Goal: Transaction & Acquisition: Book appointment/travel/reservation

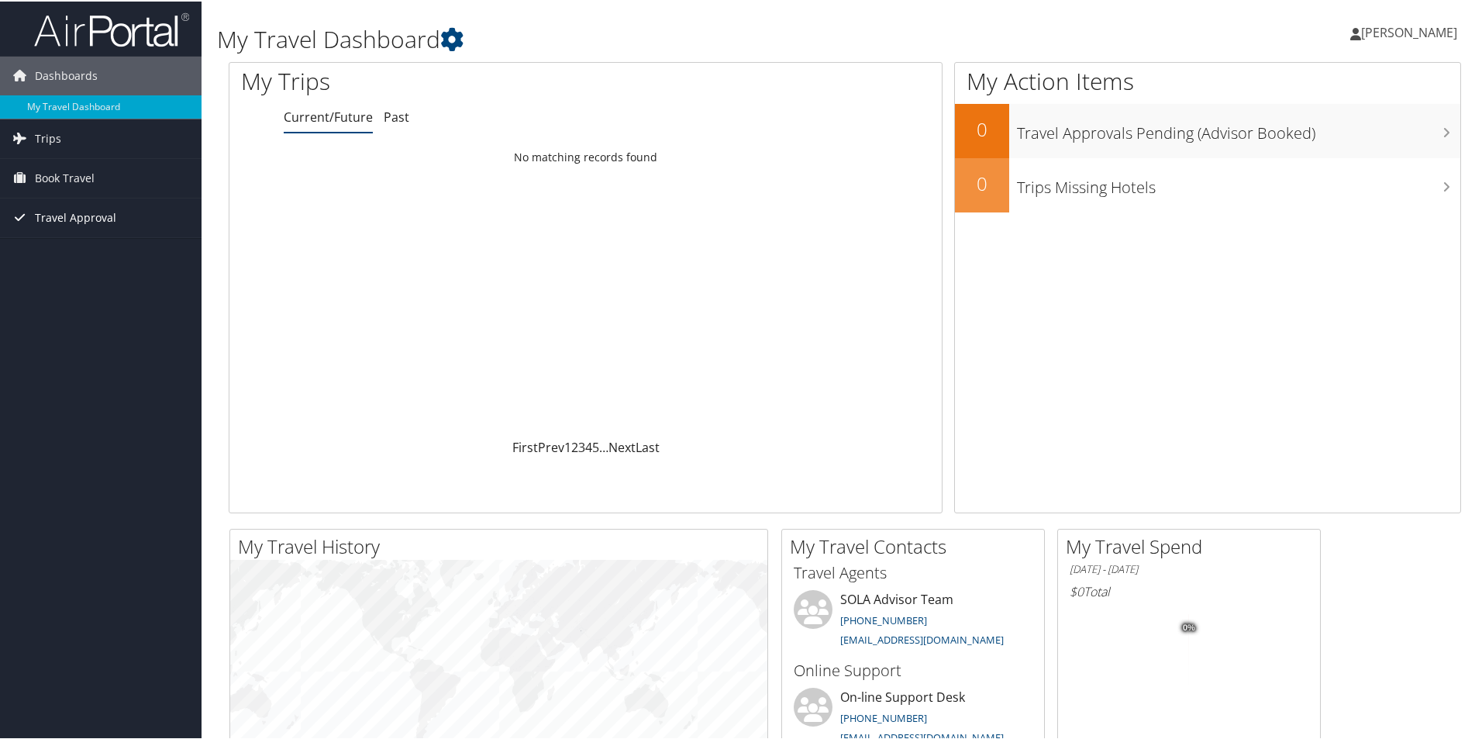
click at [26, 210] on icon at bounding box center [19, 215] width 23 height 23
click at [43, 246] on link "Pending Trip Approvals" at bounding box center [101, 247] width 202 height 23
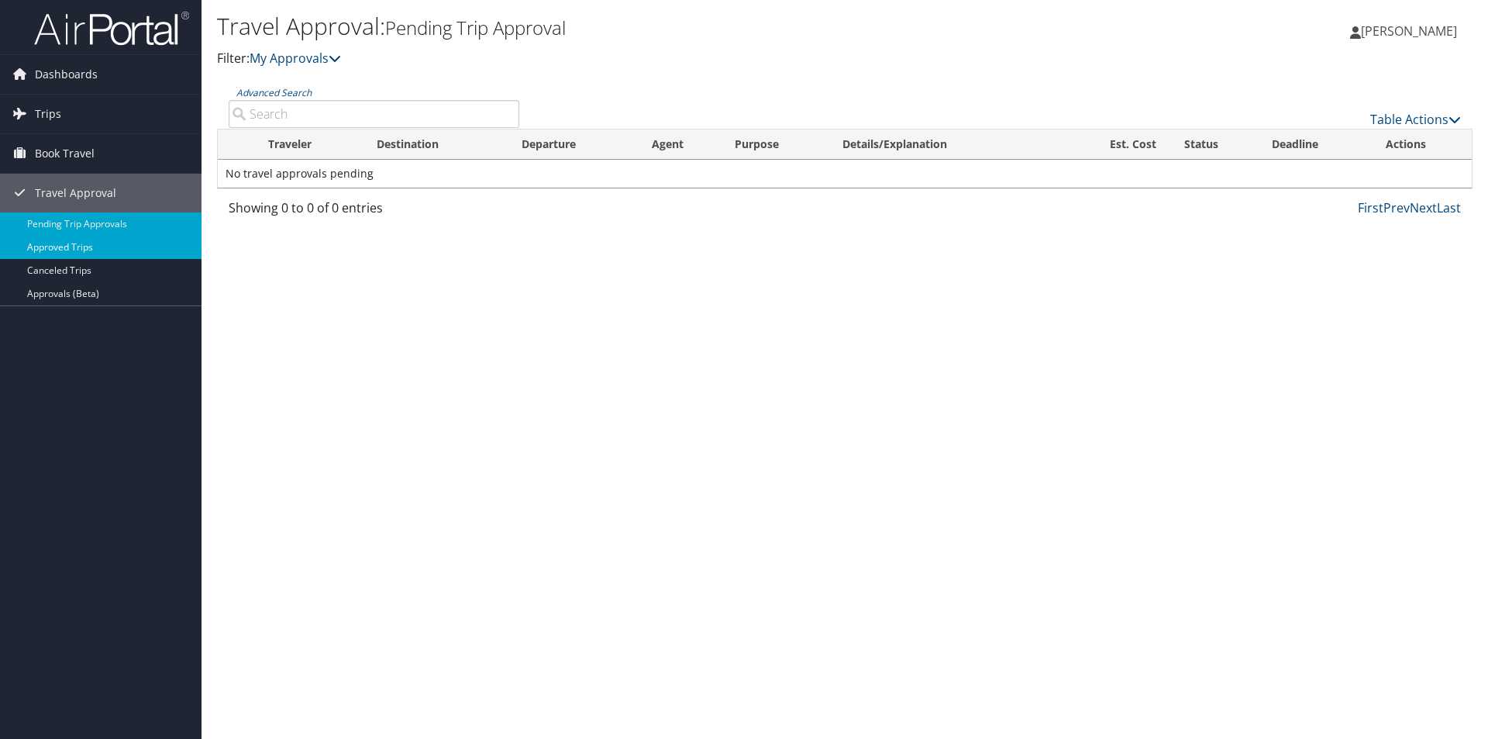
click at [62, 244] on link "Approved Trips" at bounding box center [101, 247] width 202 height 23
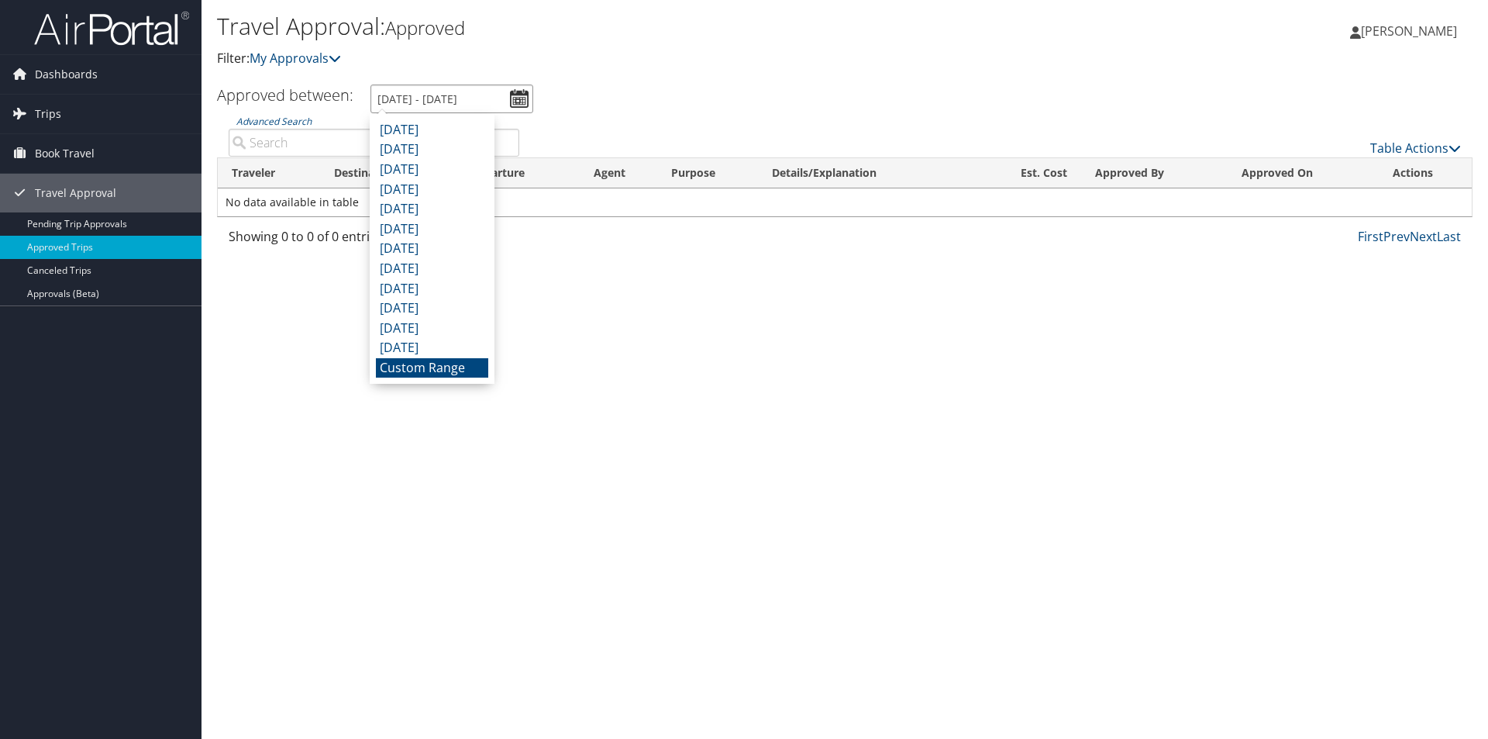
click at [519, 95] on input "8/9/2025 - 9/9/2025" at bounding box center [451, 98] width 163 height 29
click at [798, 364] on div "Travel Approval: Approved Filter: My Approvals Kelly Graphia Kelly Graphia My S…" at bounding box center [845, 369] width 1287 height 739
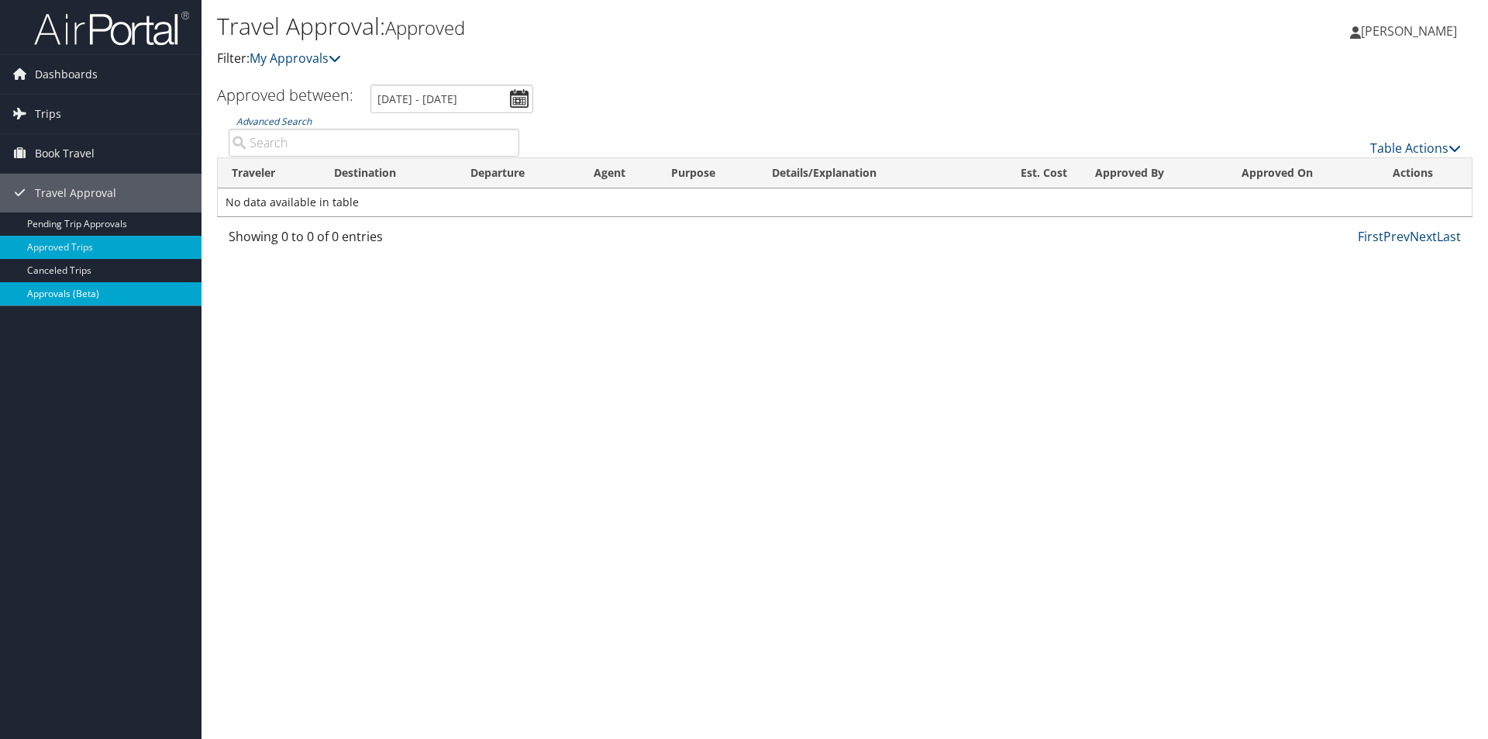
click at [53, 297] on link "Approvals (Beta)" at bounding box center [101, 293] width 202 height 23
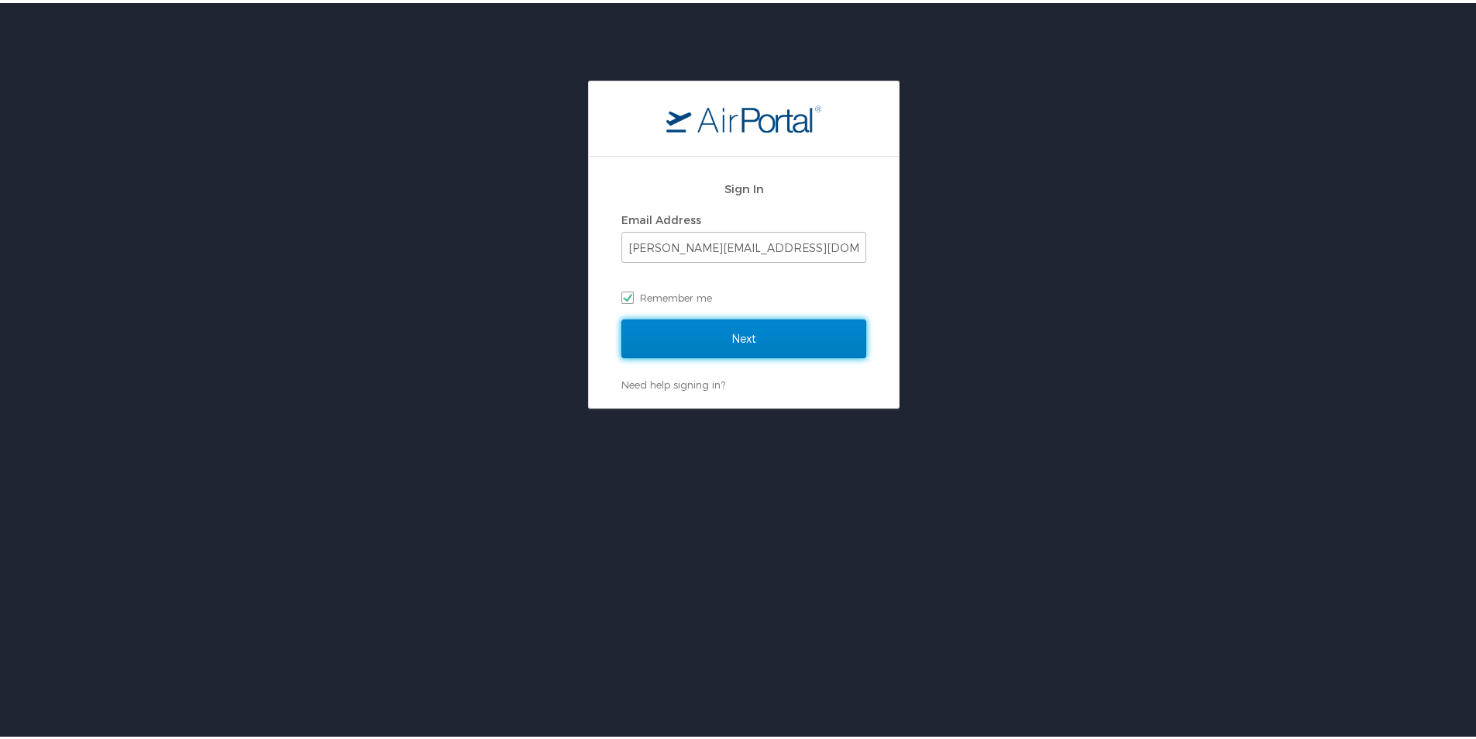
click at [734, 346] on input "Next" at bounding box center [744, 335] width 245 height 39
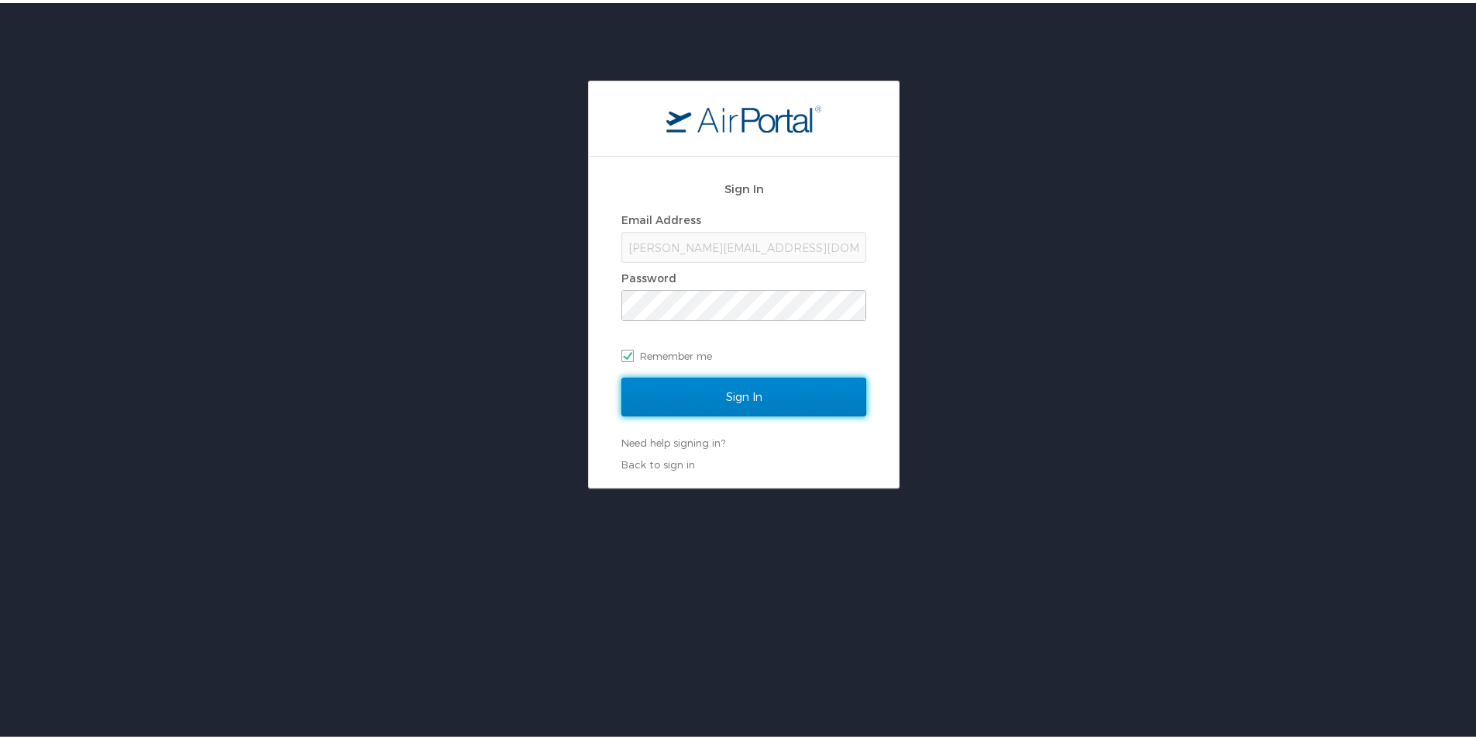
click at [740, 390] on input "Sign In" at bounding box center [744, 393] width 245 height 39
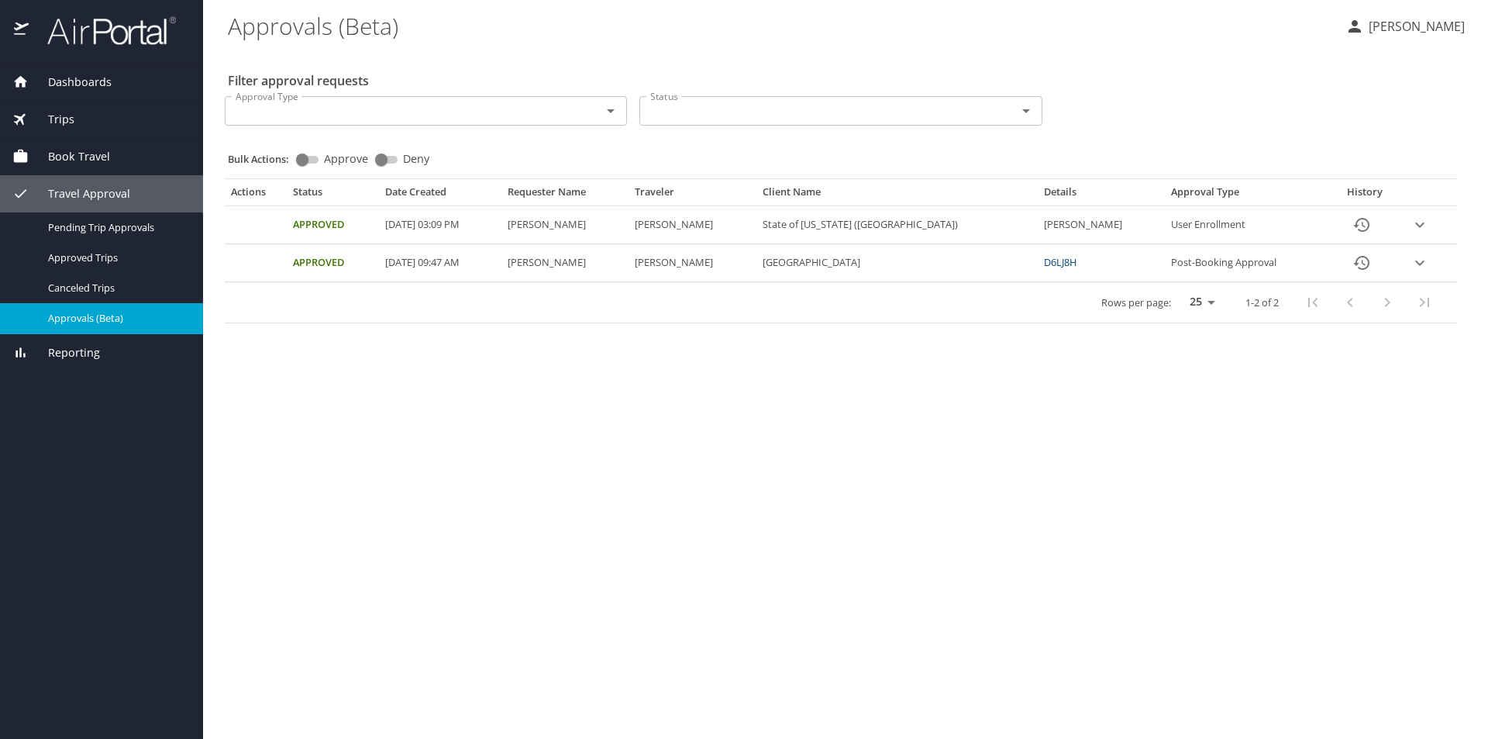
click at [61, 150] on span "Book Travel" at bounding box center [69, 156] width 81 height 17
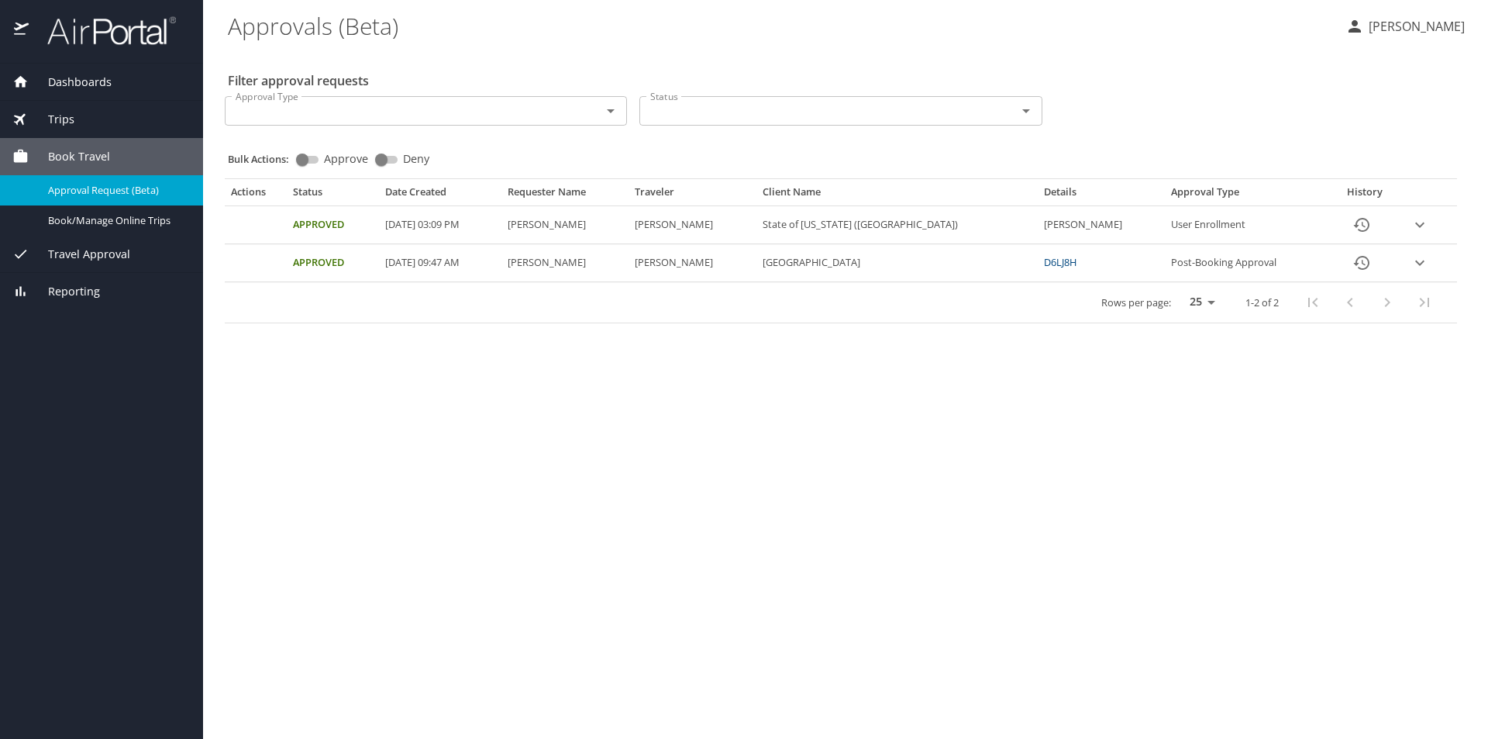
click at [114, 187] on span "Approval Request (Beta)" at bounding box center [116, 190] width 136 height 15
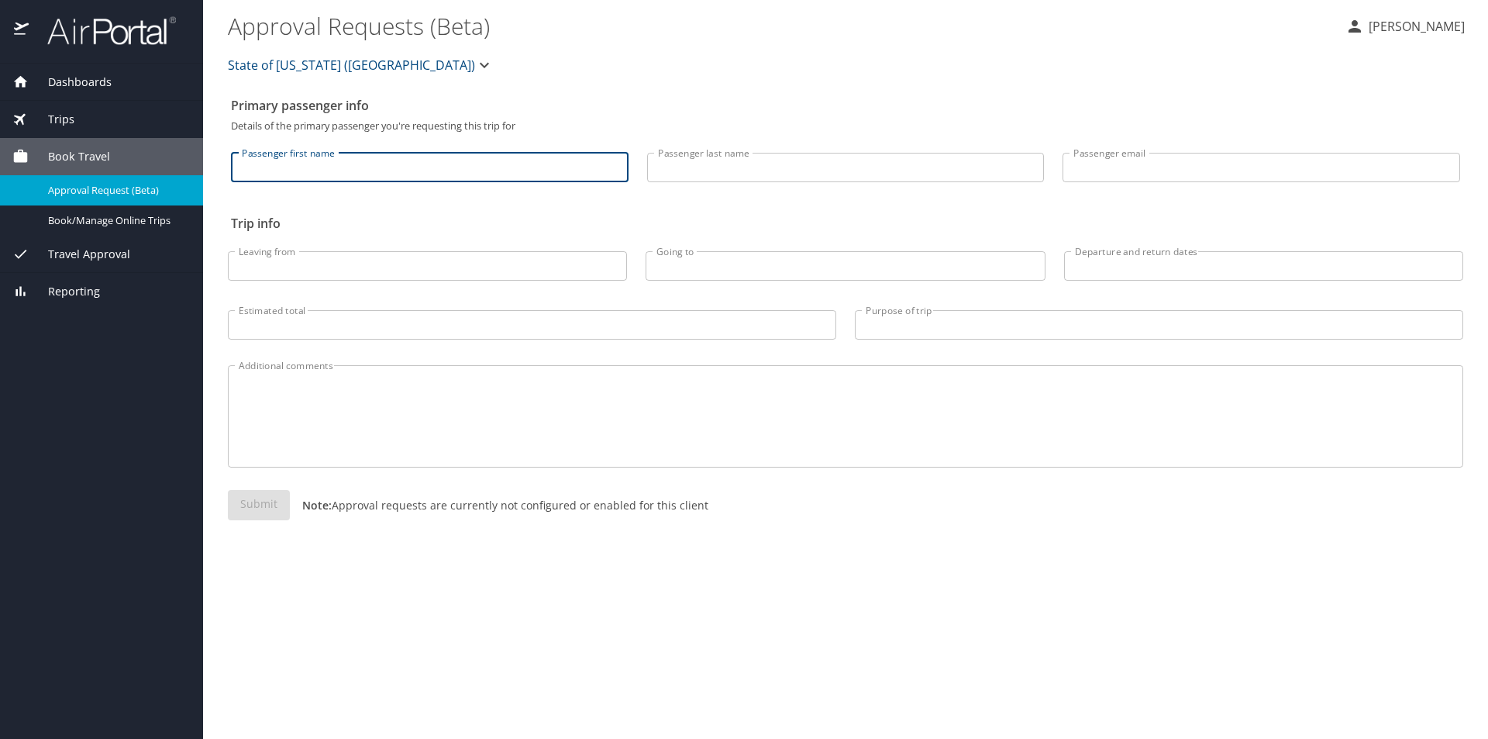
click at [257, 167] on input "Passenger first name" at bounding box center [430, 167] width 398 height 29
type input "Kelly"
type input "Graphia"
click at [1159, 171] on input "Passenger email" at bounding box center [1262, 167] width 398 height 29
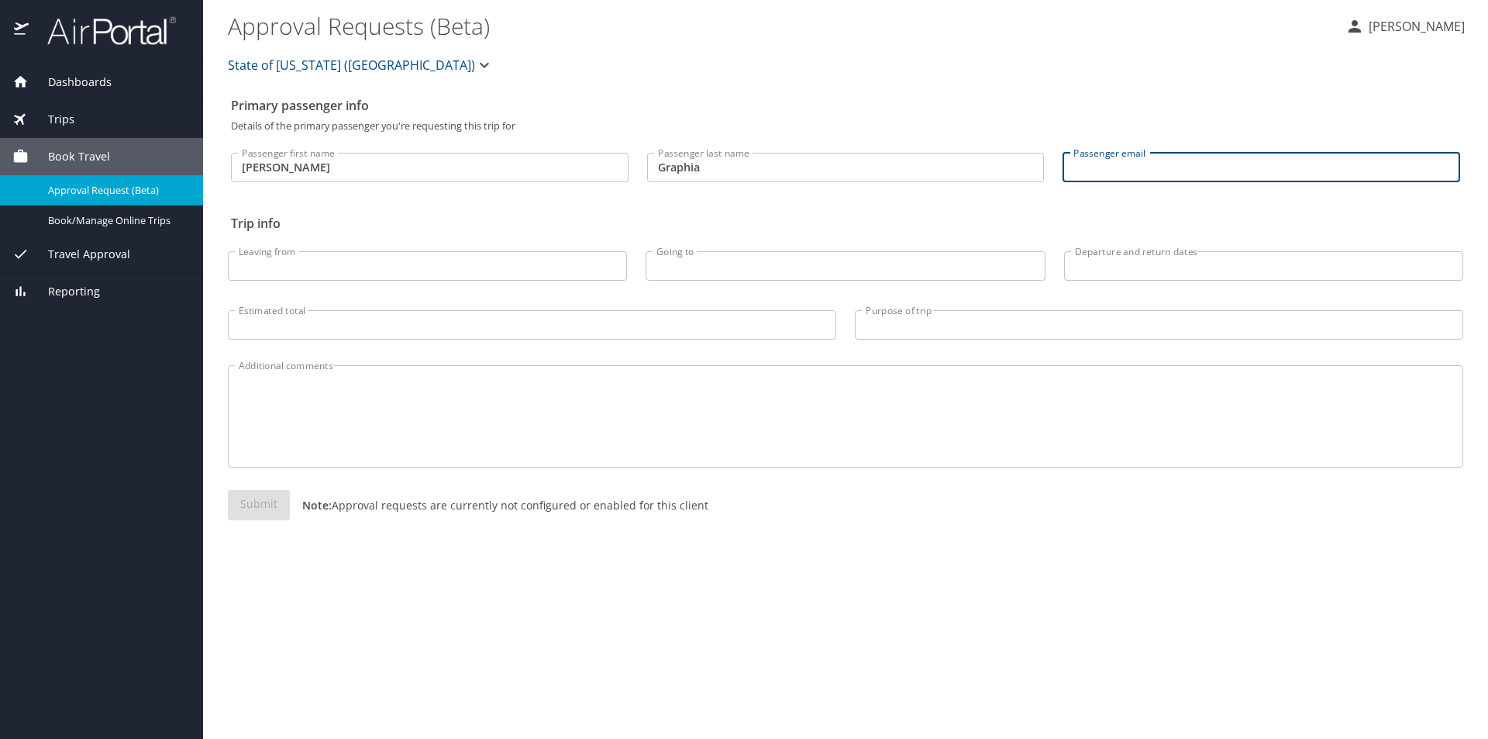
type input "kelly.graphia@la.gov"
click at [265, 267] on input "Leaving from" at bounding box center [427, 265] width 399 height 29
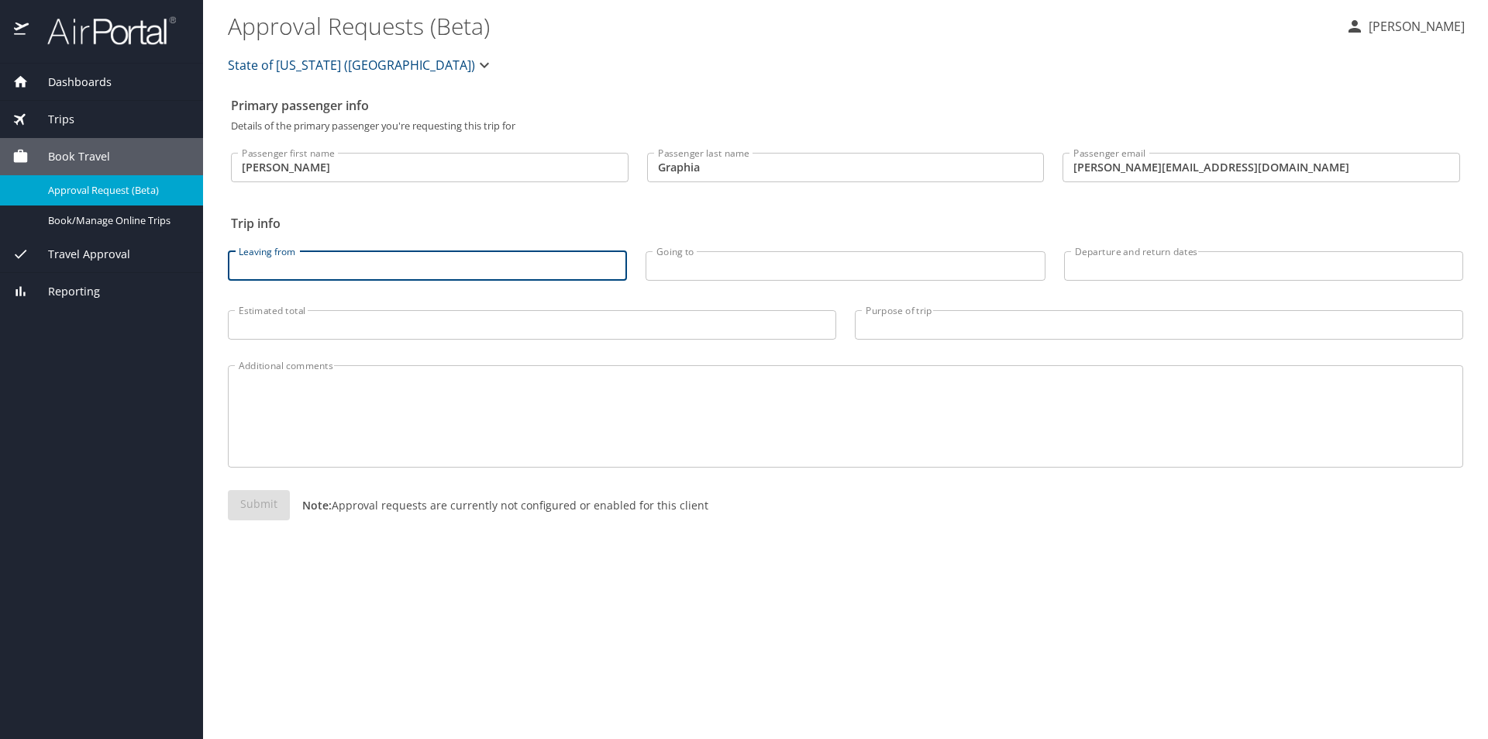
type input "Baton Rouge"
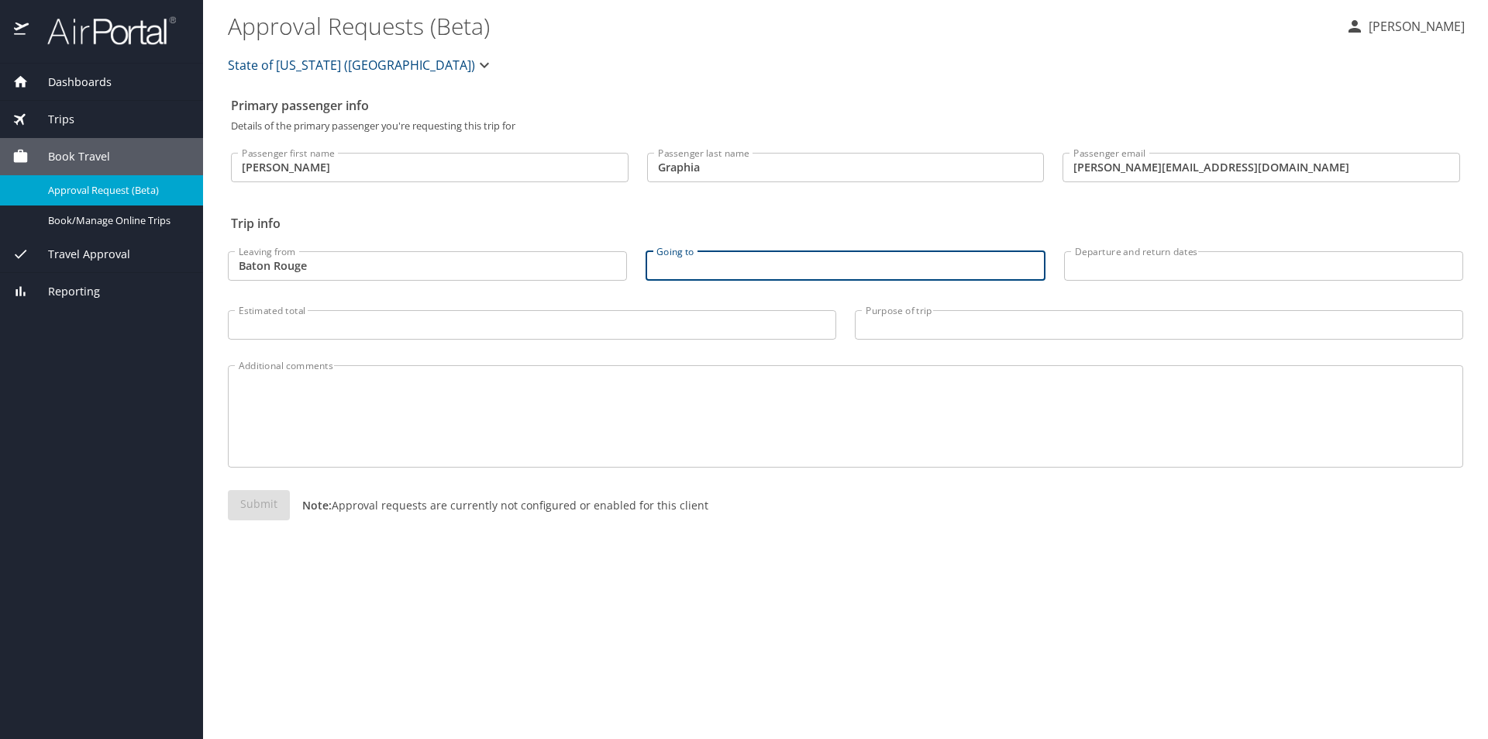
click at [649, 270] on input "Going to" at bounding box center [845, 265] width 399 height 29
type input "Rockville Maryland"
click at [89, 215] on span "Book/Manage Online Trips" at bounding box center [116, 220] width 136 height 15
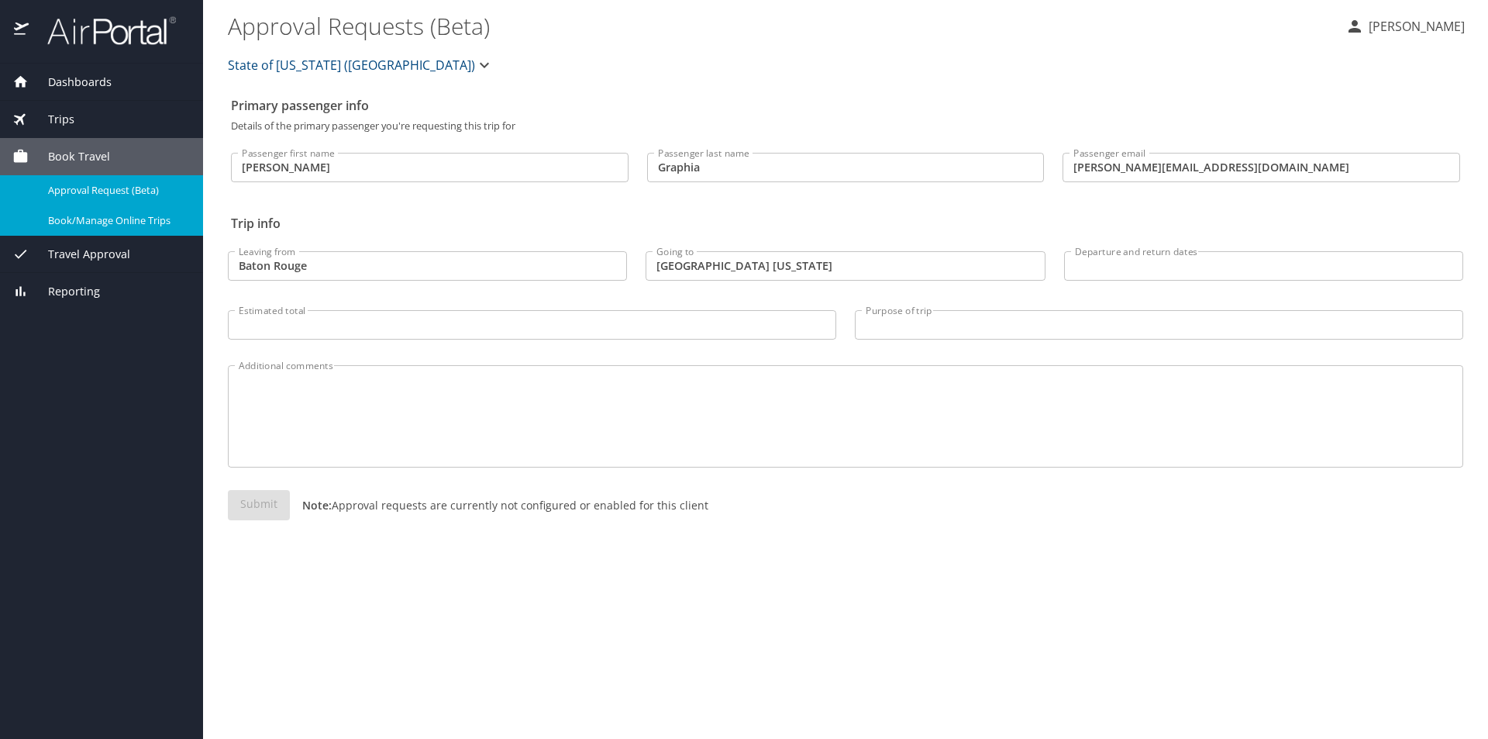
click at [668, 436] on textarea "Additional comments" at bounding box center [846, 417] width 1214 height 74
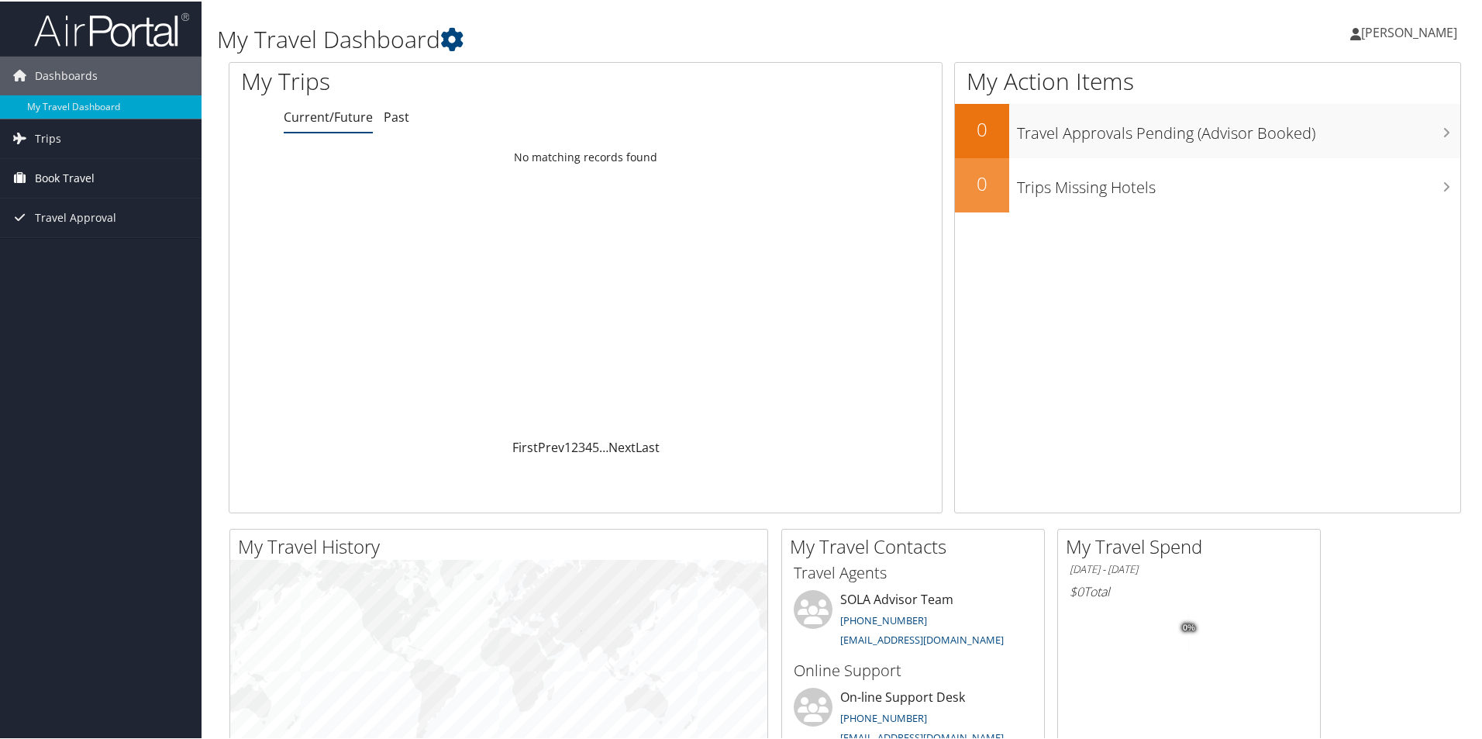
click at [53, 171] on span "Book Travel" at bounding box center [65, 176] width 60 height 39
click at [76, 175] on span "Book Travel" at bounding box center [65, 176] width 60 height 39
click at [87, 205] on link "Agent Booking Request" at bounding box center [101, 207] width 202 height 23
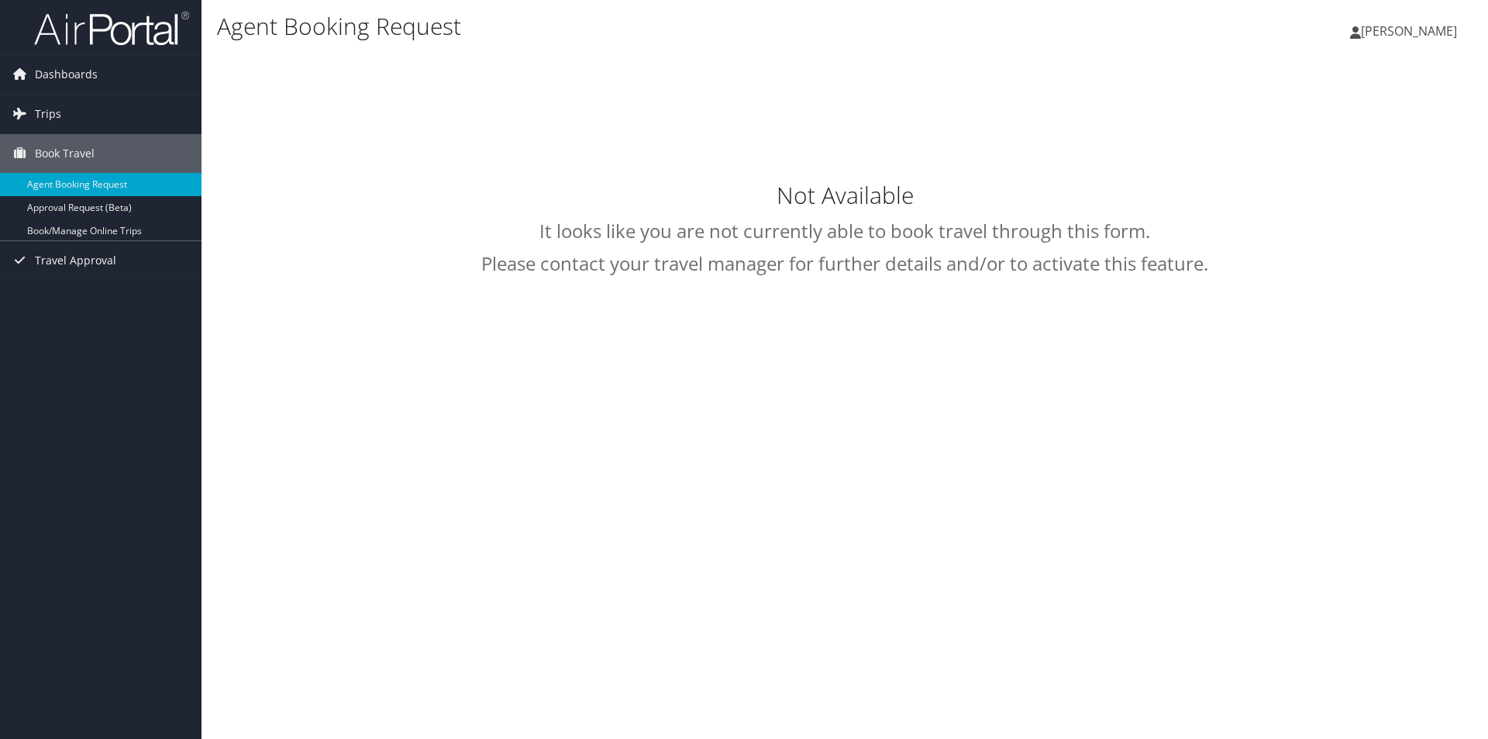
select select "[EMAIL_ADDRESS][DOMAIN_NAME]"
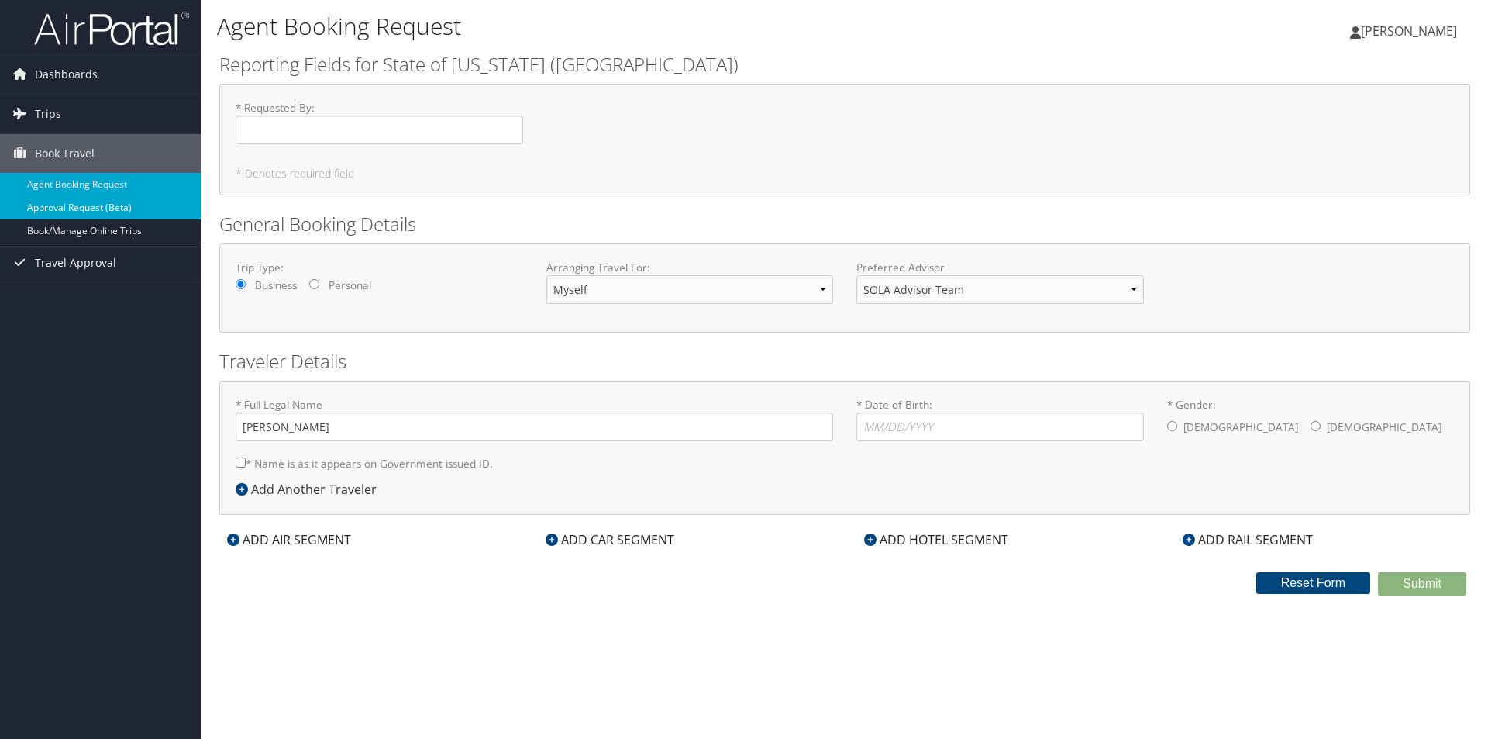
click at [50, 205] on link "Approval Request (Beta)" at bounding box center [101, 207] width 202 height 23
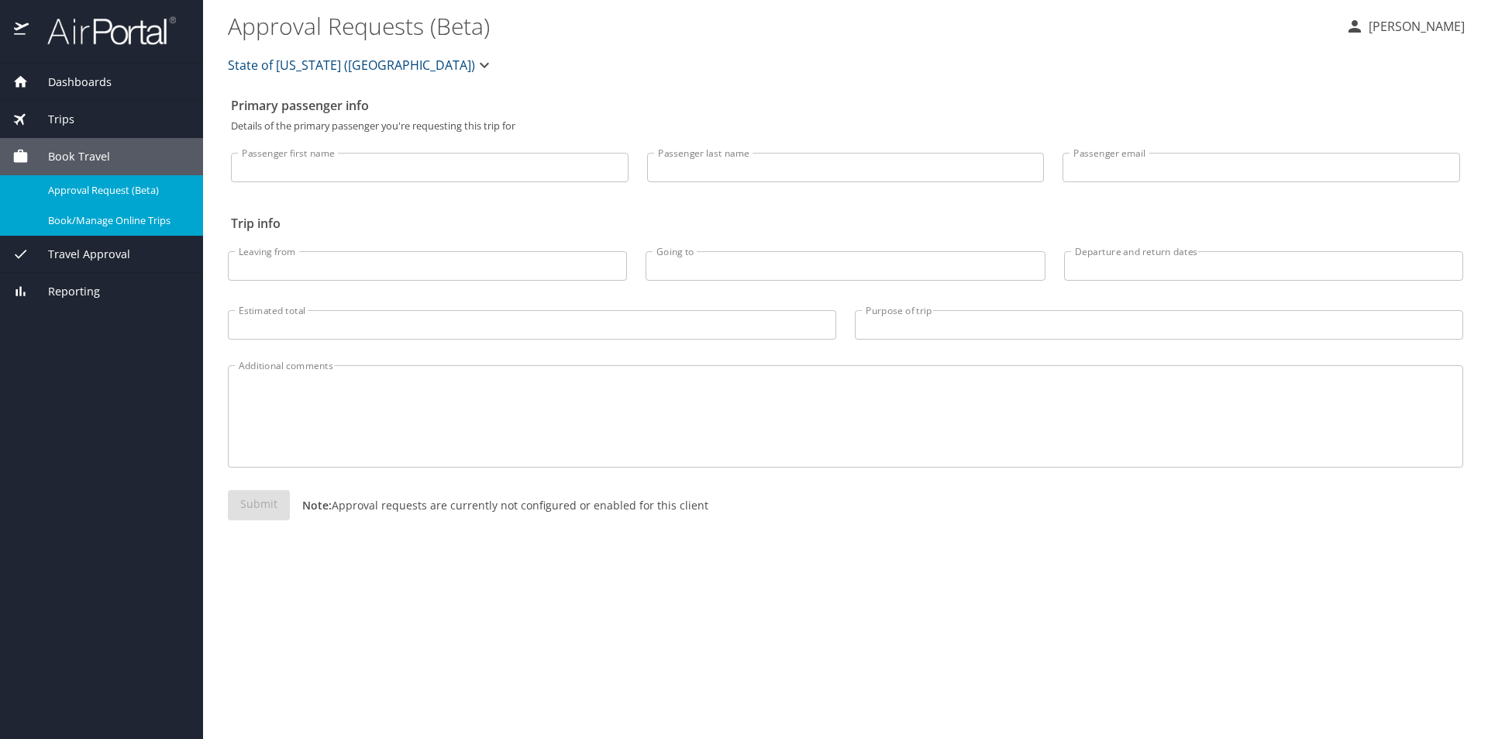
click at [73, 222] on span "Book/Manage Online Trips" at bounding box center [116, 220] width 136 height 15
click at [330, 177] on input "Passenger first name" at bounding box center [430, 167] width 398 height 29
type input "Kelly"
type input "Graphia"
click at [1103, 167] on input "Passenger email" at bounding box center [1262, 167] width 398 height 29
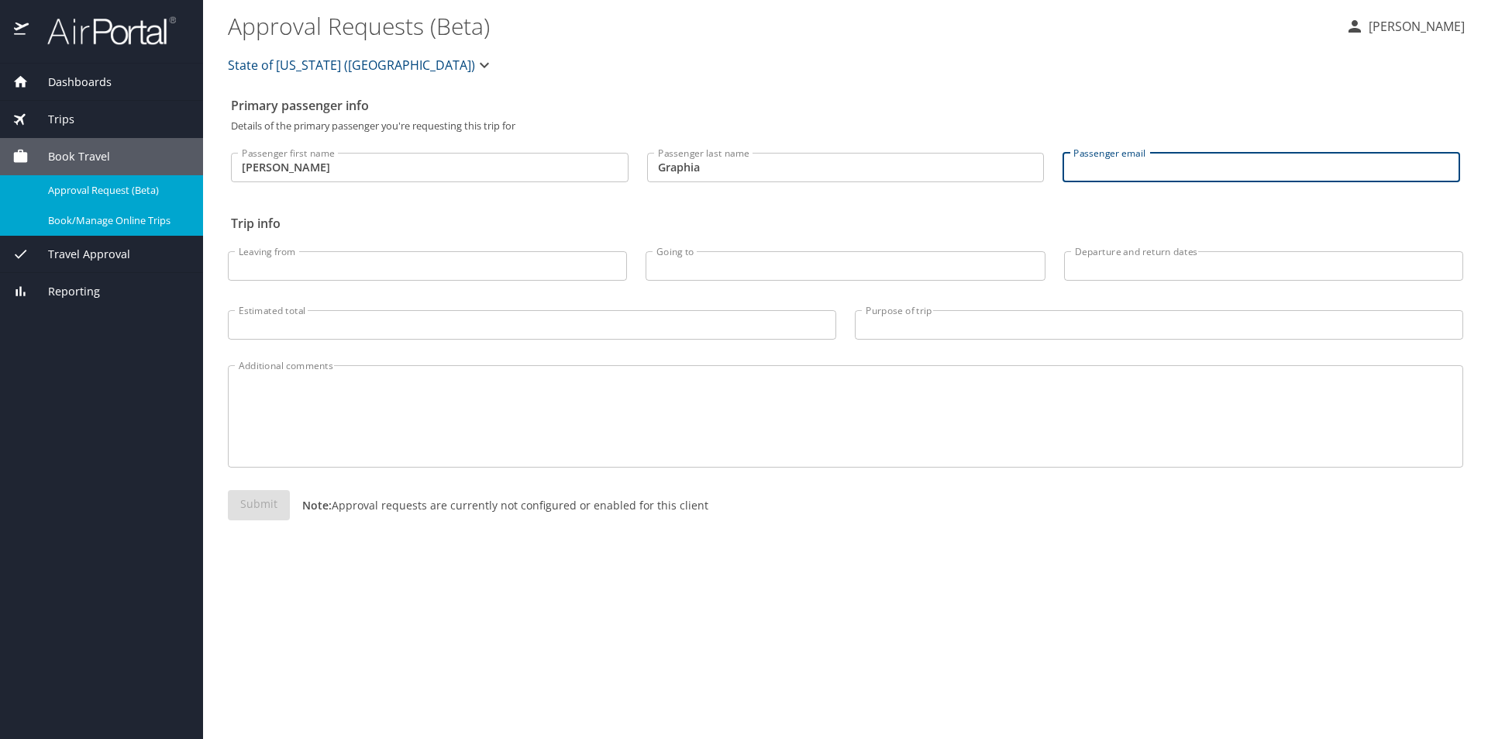
type input "kelly.graphia@la.gov"
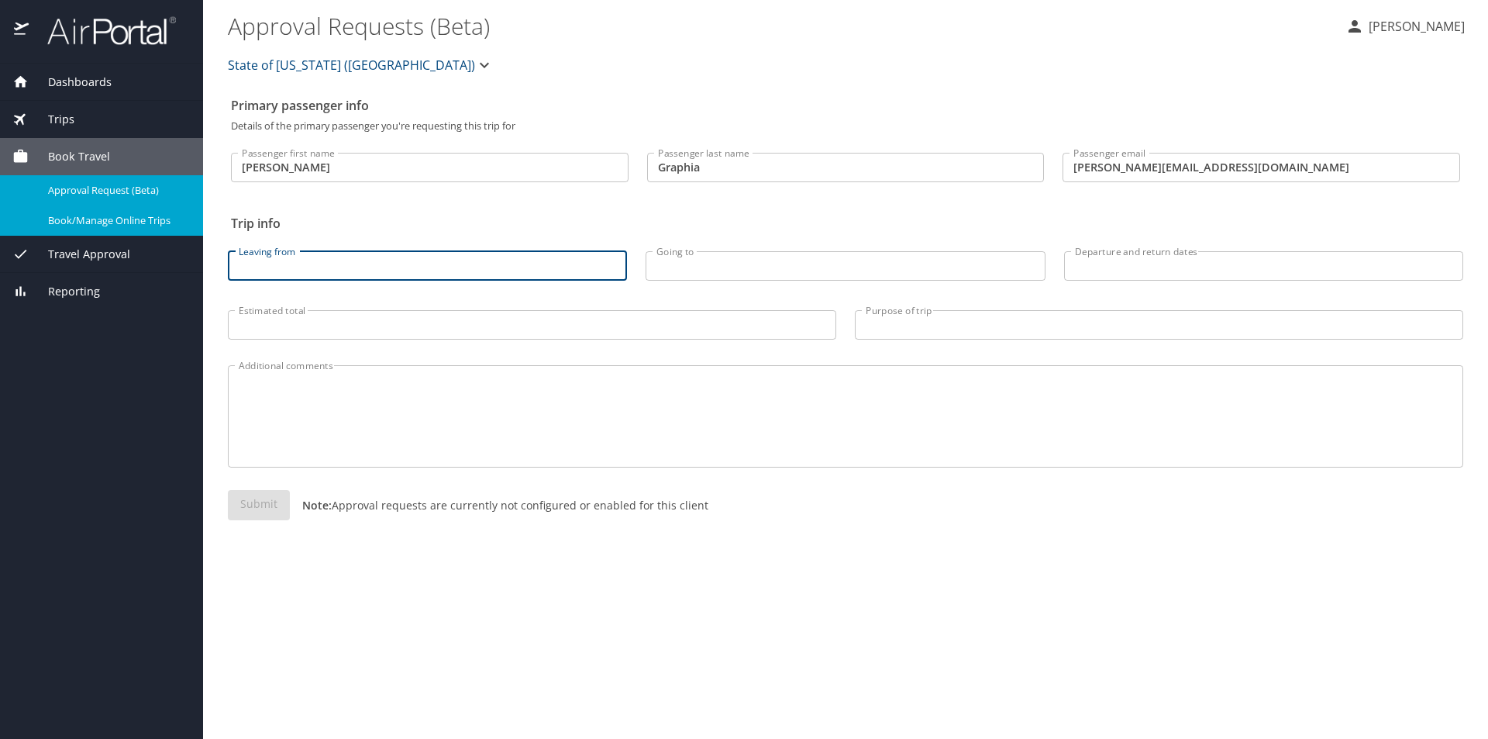
click at [340, 273] on input "Leaving from" at bounding box center [427, 265] width 399 height 29
type input "Baton Rouge"
click at [668, 267] on input "Going to" at bounding box center [845, 265] width 399 height 29
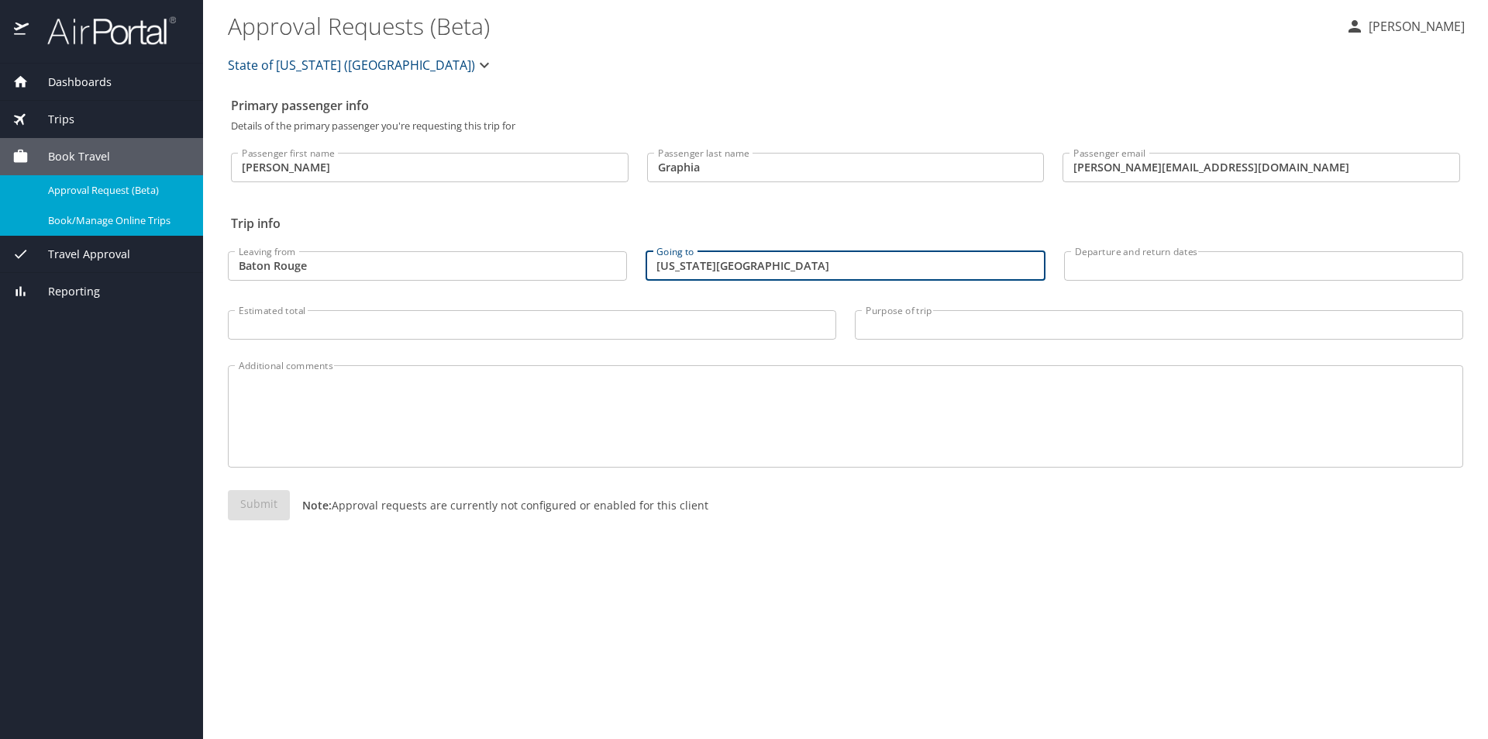
type input "Washington DC"
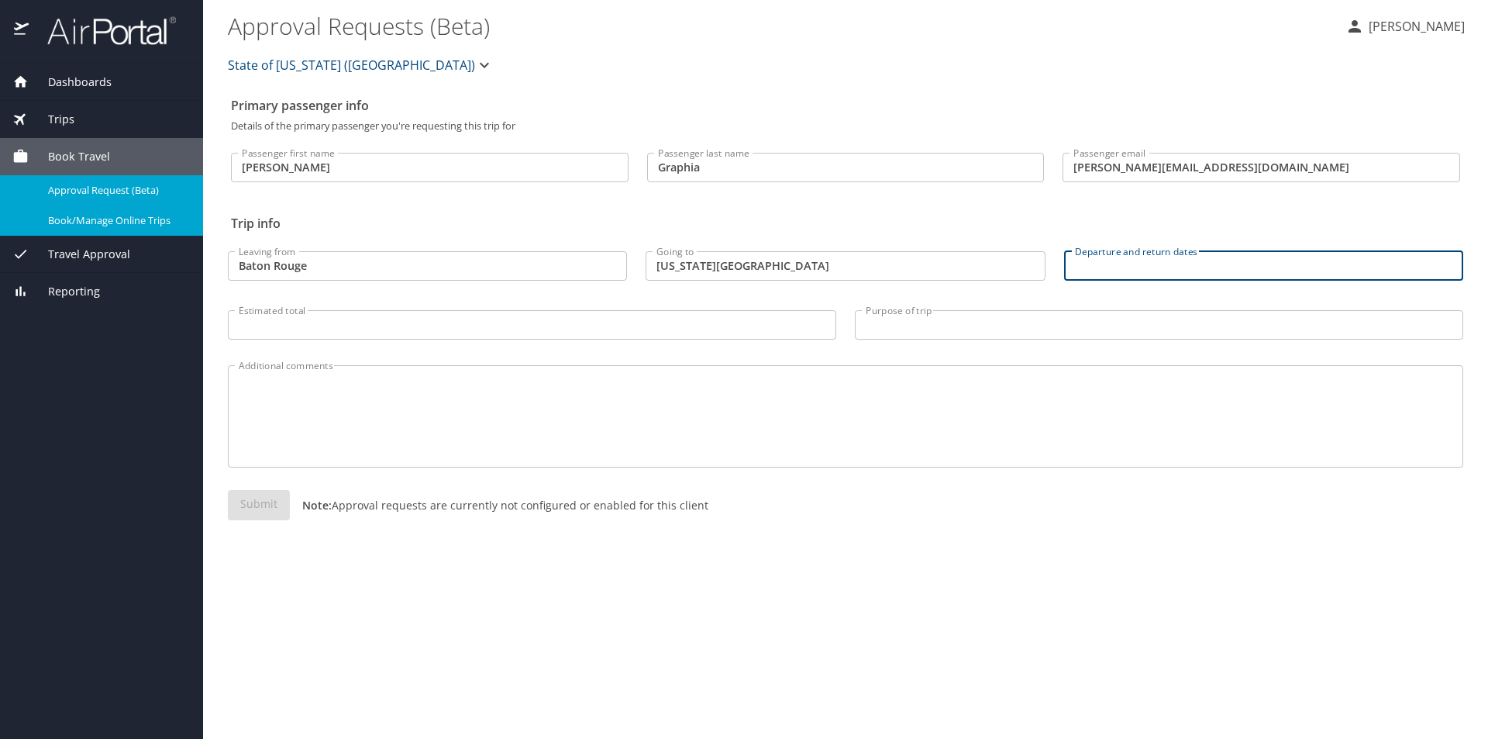
click at [1153, 265] on input "Departure and return dates" at bounding box center [1263, 265] width 399 height 29
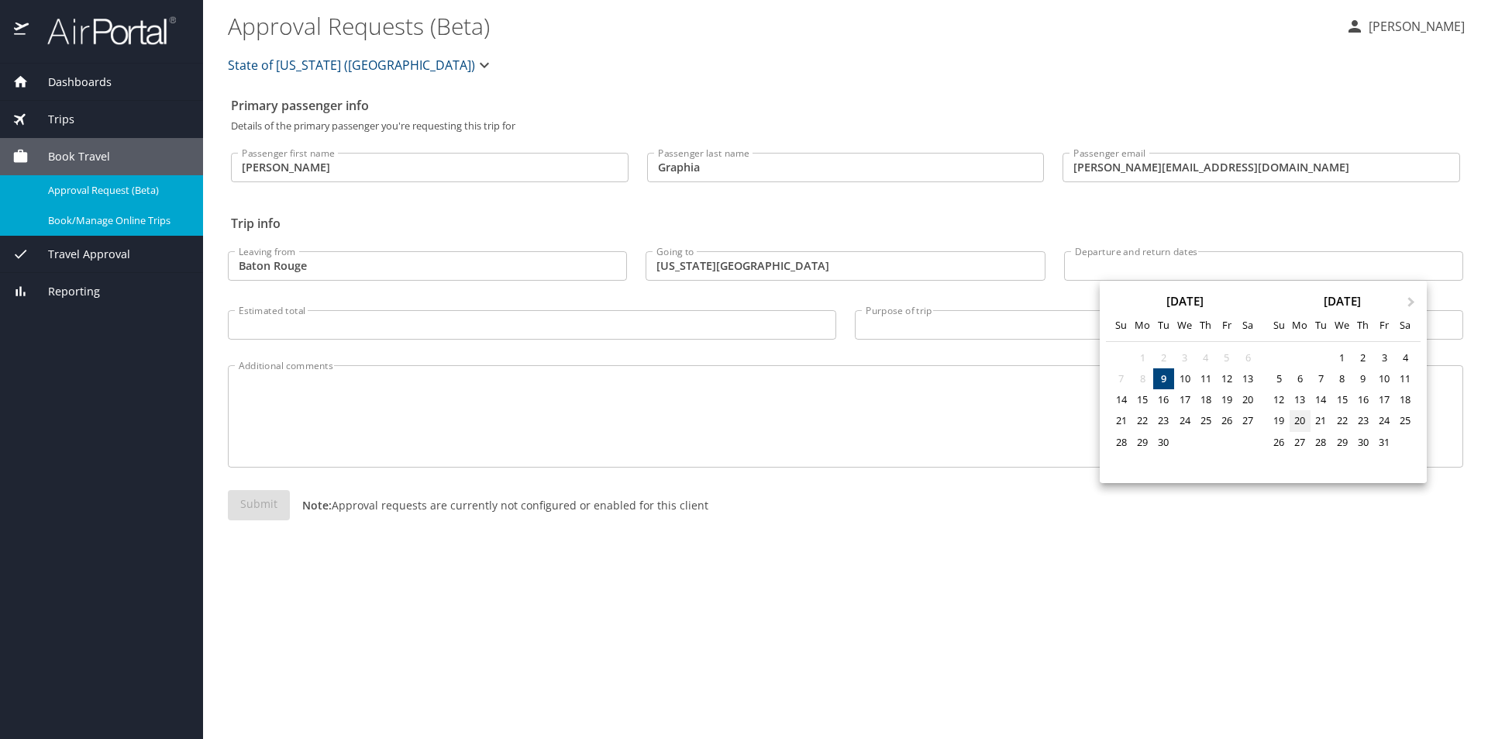
click at [1299, 420] on div "20" at bounding box center [1300, 420] width 21 height 21
click at [1366, 422] on div "23" at bounding box center [1362, 420] width 21 height 21
type input "10/20/2025 🠦 10/23/2025"
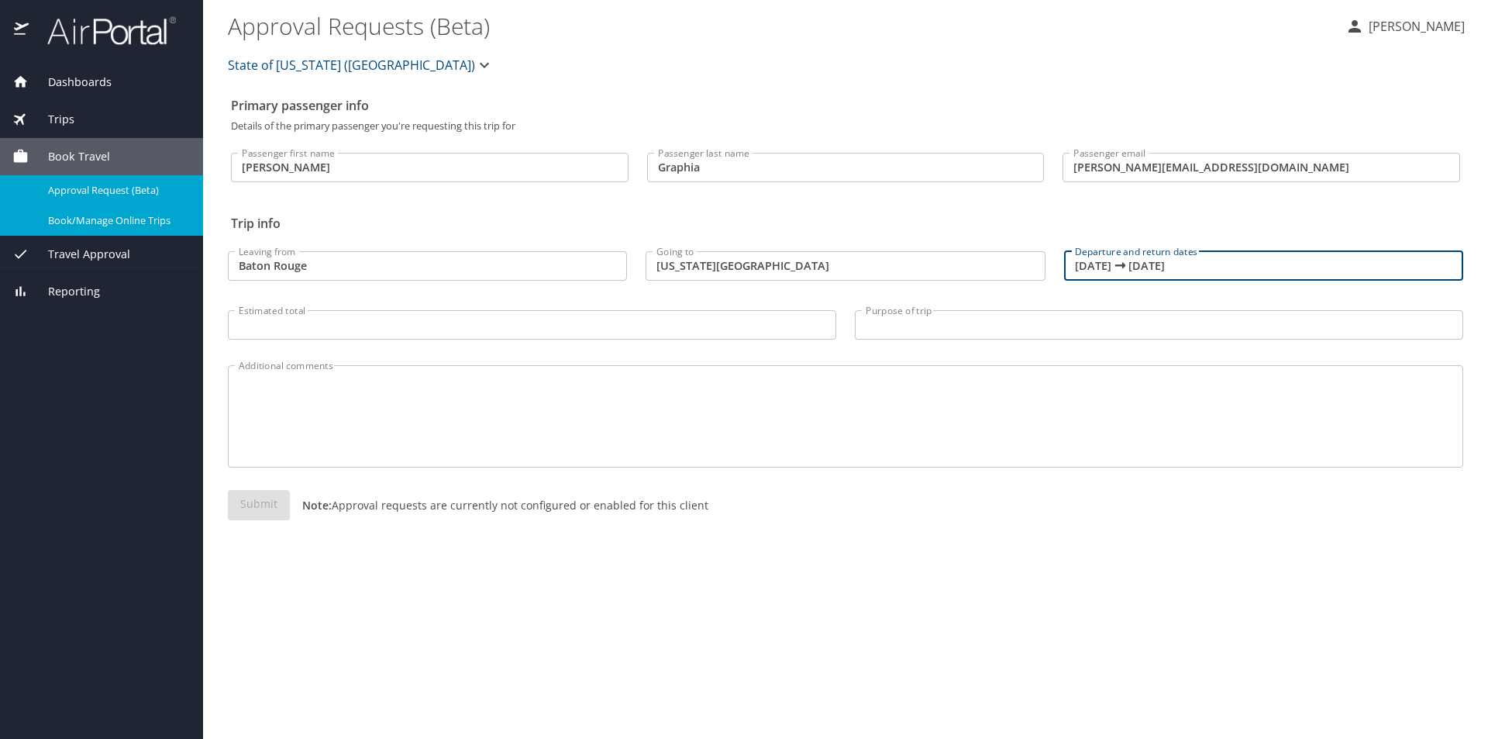
click at [322, 328] on input "Estimated total" at bounding box center [532, 324] width 608 height 29
click at [454, 373] on div "Additional comments" at bounding box center [845, 416] width 1235 height 102
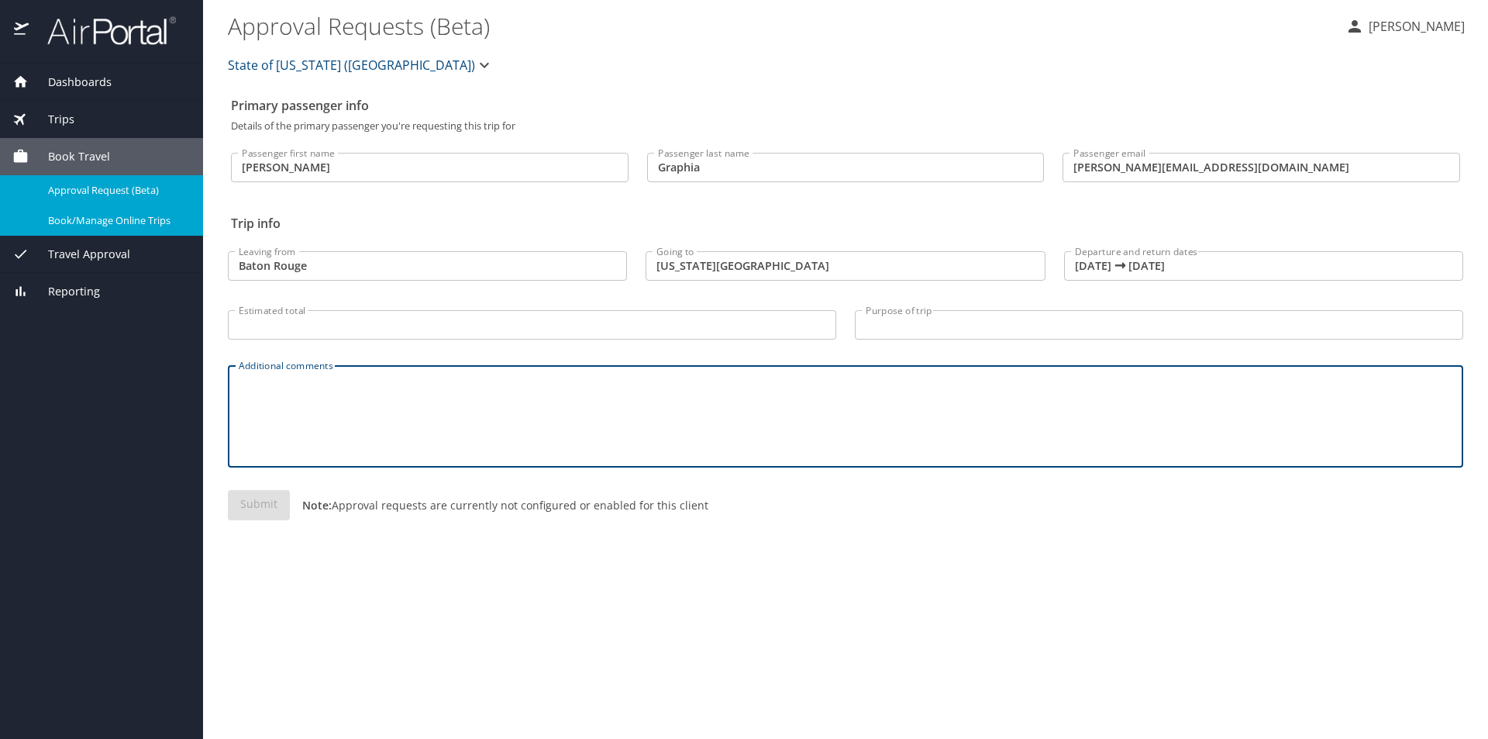
click at [913, 330] on input "Purpose of trip" at bounding box center [1159, 324] width 608 height 29
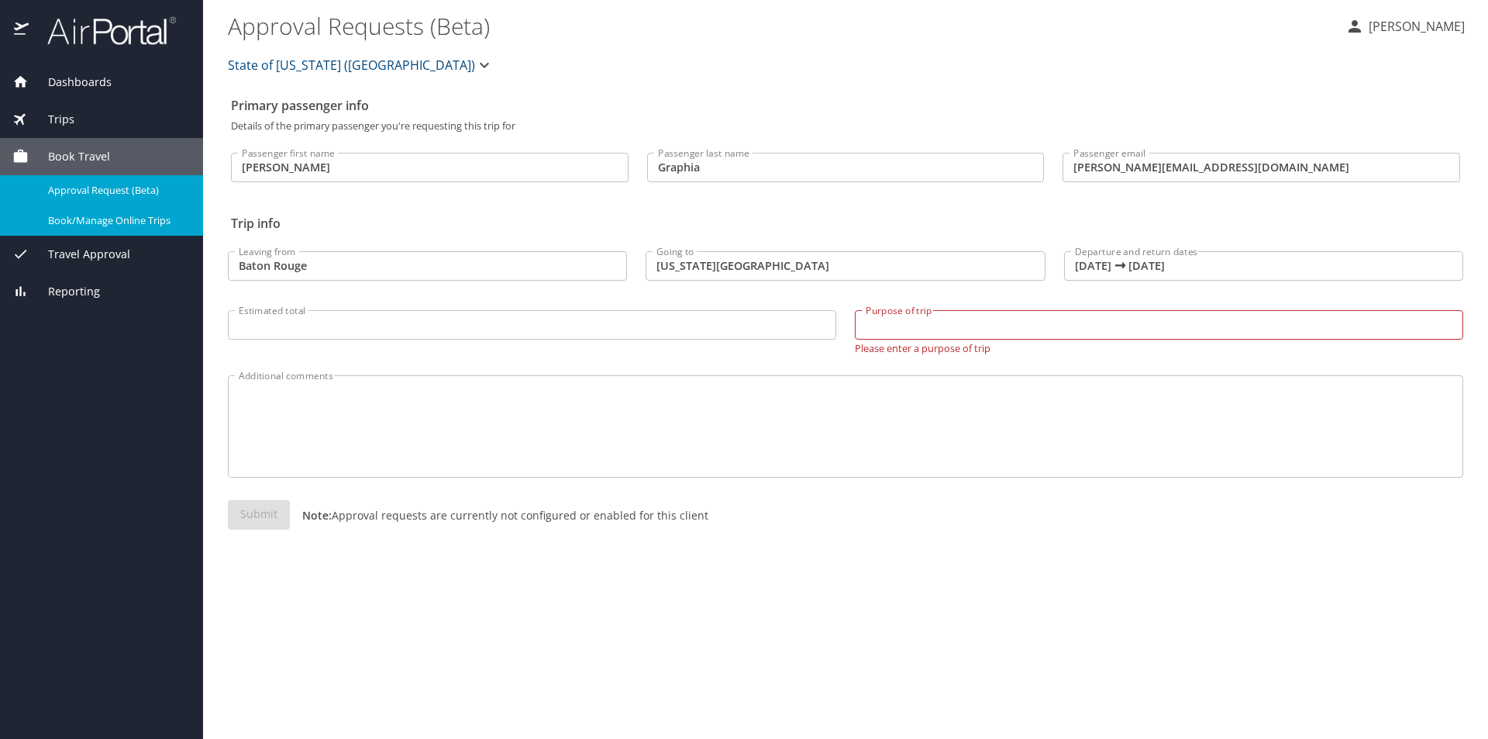
click at [671, 340] on div "Estimated total Estimated total" at bounding box center [532, 329] width 627 height 68
click at [915, 310] on input "Purpose of trip" at bounding box center [1159, 324] width 608 height 29
type input "v"
click at [732, 332] on input "Estimated total" at bounding box center [532, 324] width 608 height 29
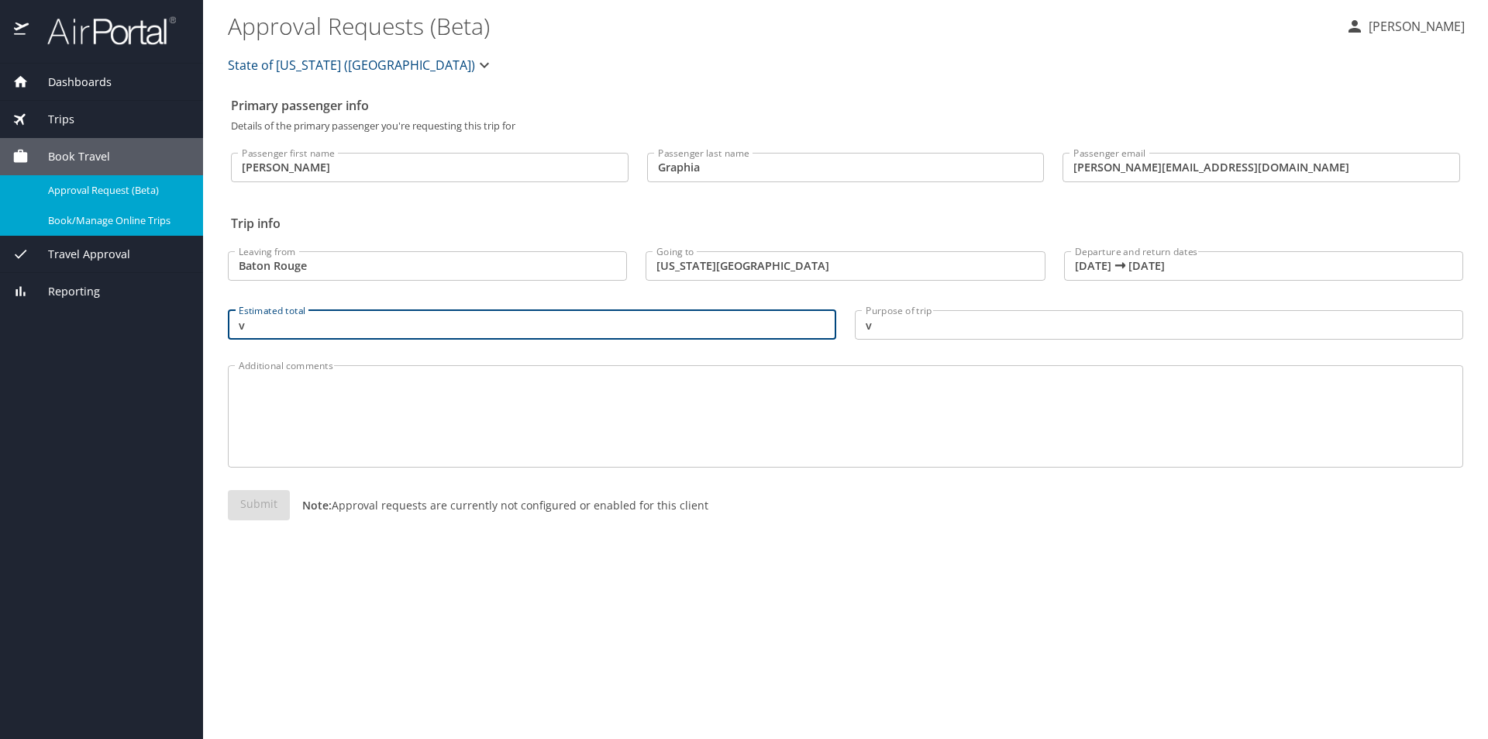
type input "v"
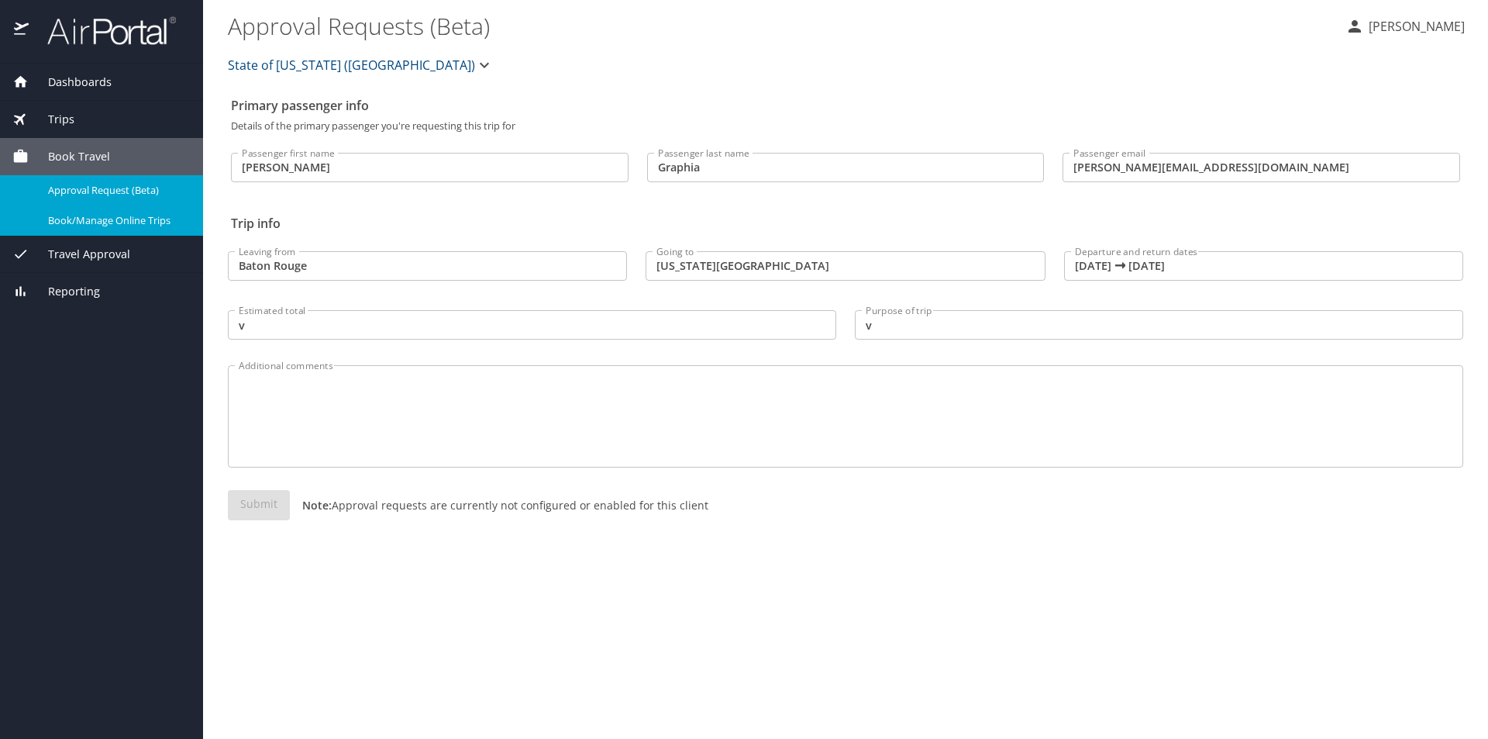
click at [724, 377] on div "Additional comments" at bounding box center [845, 416] width 1235 height 102
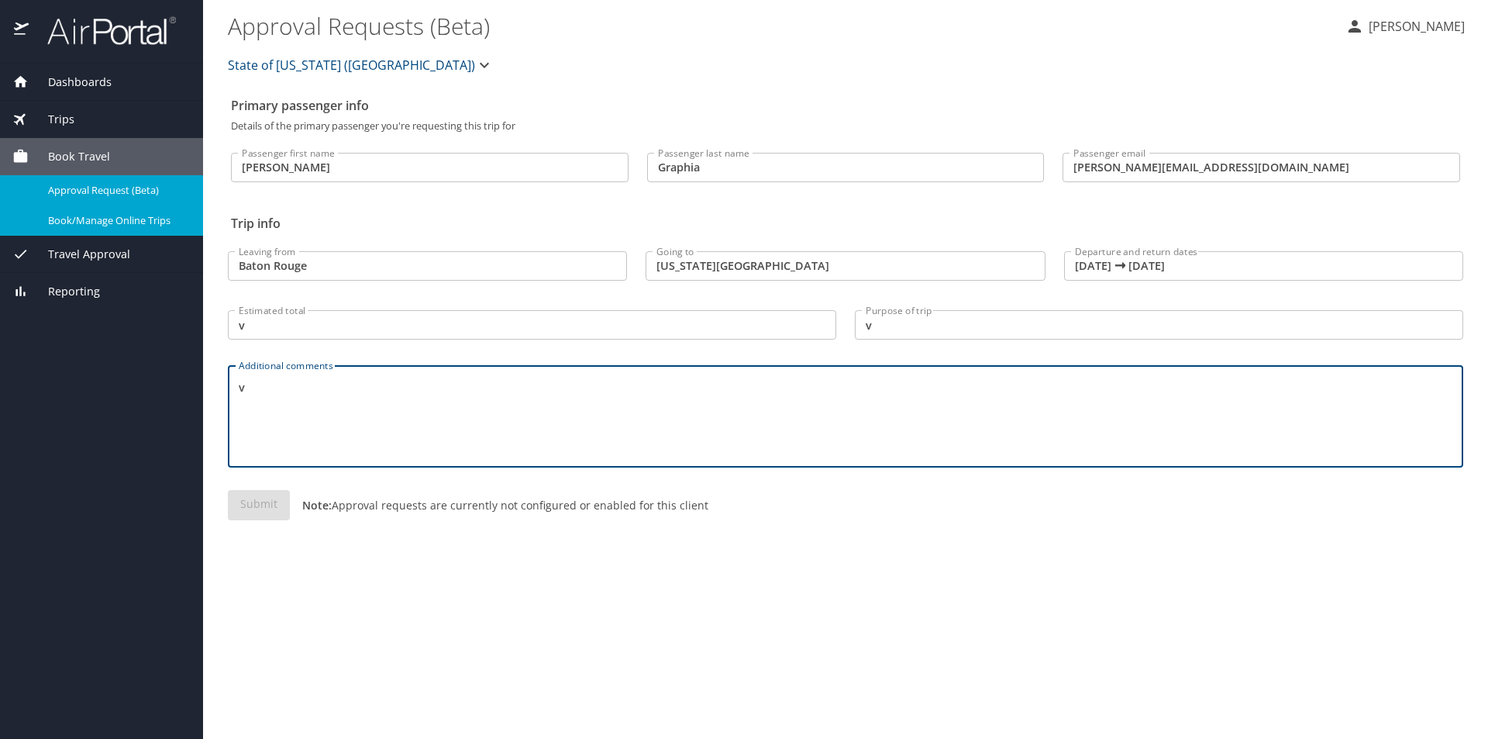
type textarea "v"
click at [798, 504] on div "Submit Note: Approval requests are currently not configured or enabled for this…" at bounding box center [845, 517] width 1235 height 55
drag, startPoint x: 419, startPoint y: 393, endPoint x: 36, endPoint y: 372, distance: 382.7
click at [44, 370] on div "Dashboards My Travel Dashboard Trips Current / Future Trips Past Trips Trips Mi…" at bounding box center [744, 369] width 1488 height 739
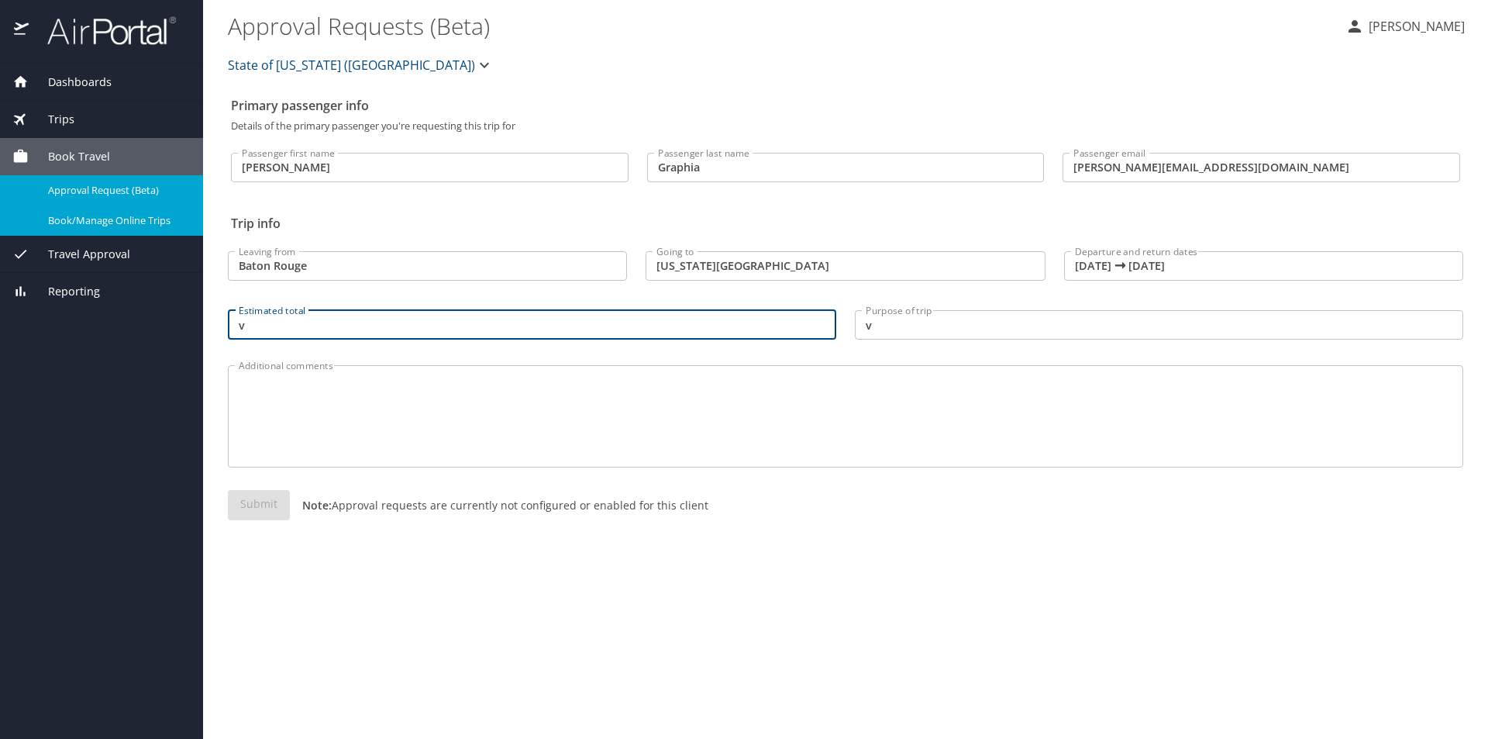
drag, startPoint x: 295, startPoint y: 315, endPoint x: 168, endPoint y: 315, distance: 126.3
click at [1, 296] on div "Dashboards My Travel Dashboard Trips Current / Future Trips Past Trips Trips Mi…" at bounding box center [744, 369] width 1488 height 739
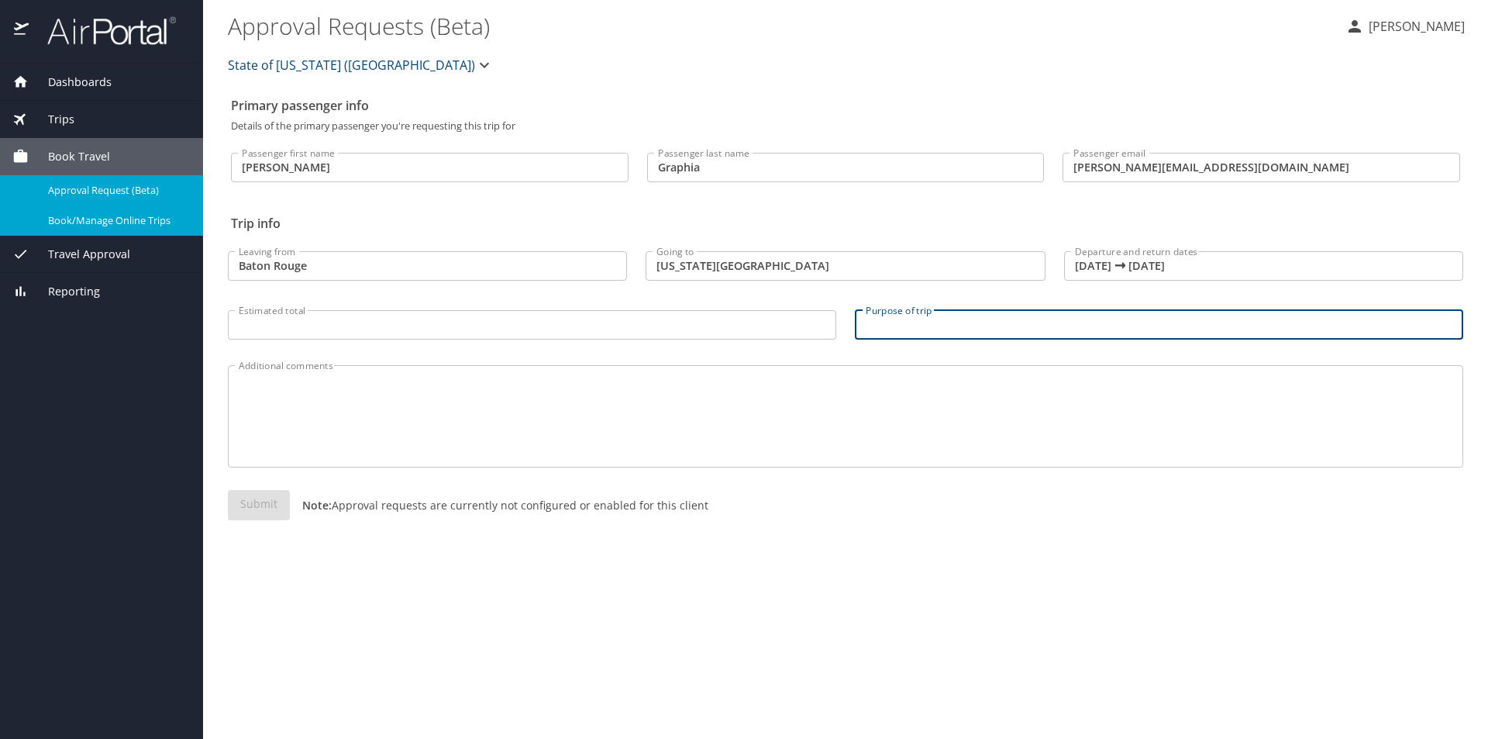
drag, startPoint x: 891, startPoint y: 323, endPoint x: 722, endPoint y: 322, distance: 169.0
click at [722, 322] on div "Leaving from Baton Rouge Leaving from Going to Washington DC Going to Departure…" at bounding box center [846, 290] width 1254 height 123
click at [932, 570] on div "Primary passenger info Details of the primary passenger you're requesting this …" at bounding box center [845, 414] width 1235 height 649
